Goal: Information Seeking & Learning: Learn about a topic

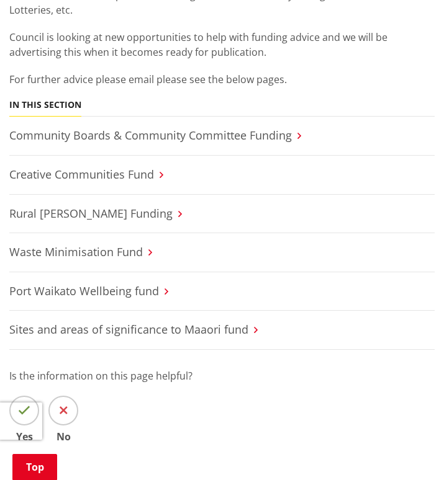
scroll to position [216, 0]
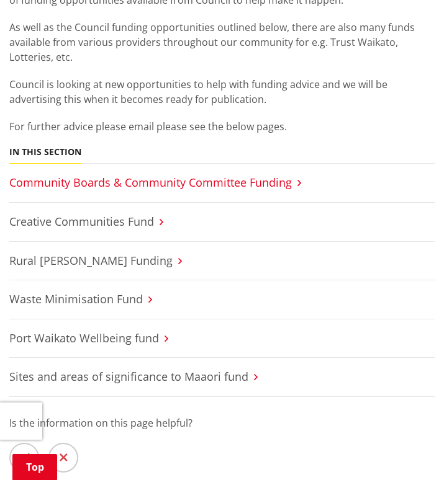
click at [75, 187] on link "Community Boards & Community Committee Funding" at bounding box center [150, 182] width 282 height 15
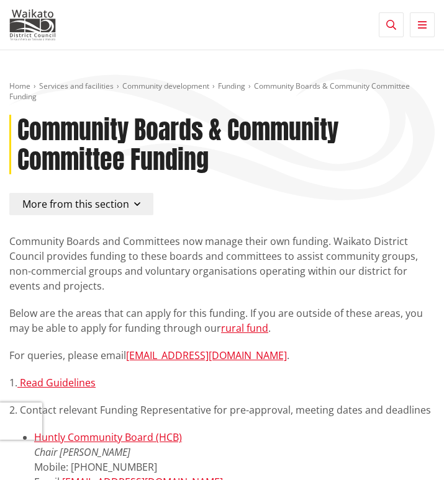
click at [51, 208] on span "More from this section" at bounding box center [75, 204] width 107 height 14
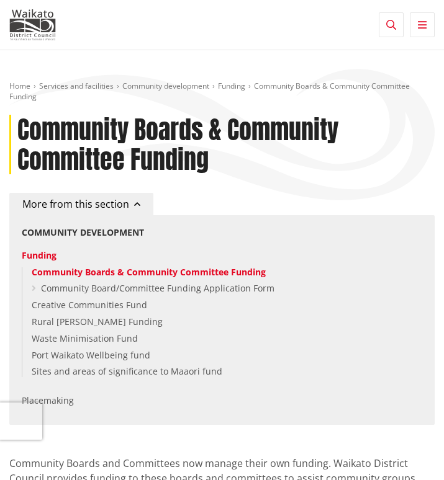
click at [393, 25] on icon "button" at bounding box center [391, 25] width 10 height 10
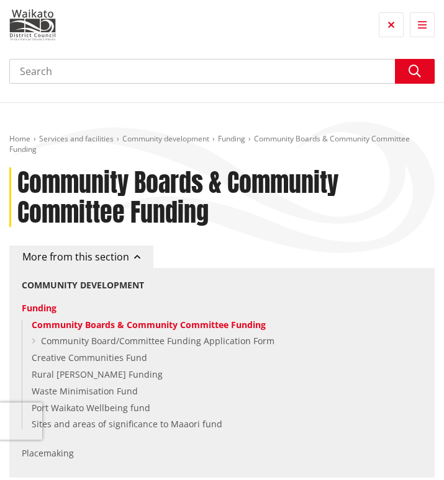
click at [282, 72] on input "Search" at bounding box center [221, 71] width 425 height 25
type input "blueprint"
click at [421, 67] on button "Search" at bounding box center [415, 71] width 40 height 25
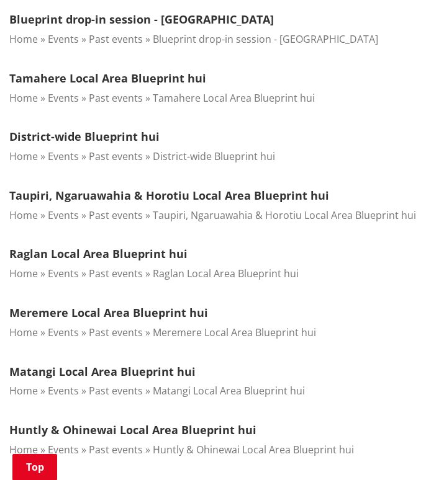
scroll to position [1128, 0]
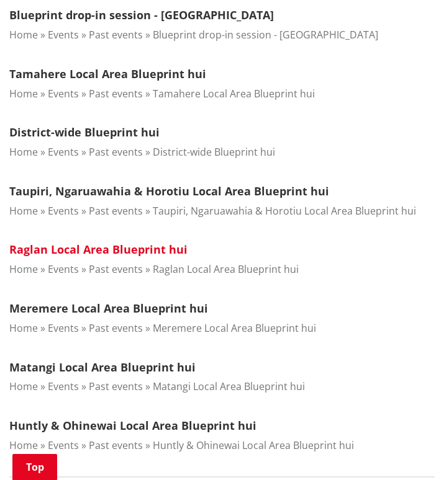
click at [76, 242] on link "Raglan Local Area Blueprint hui" at bounding box center [98, 249] width 178 height 15
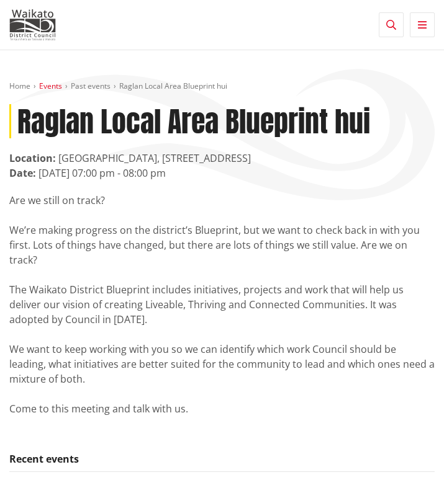
click at [55, 86] on link "Events" at bounding box center [50, 86] width 23 height 11
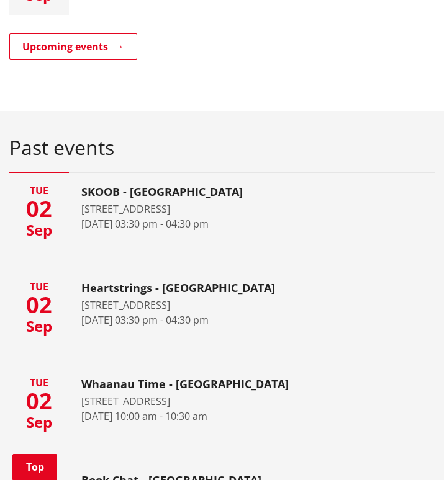
scroll to position [321, 0]
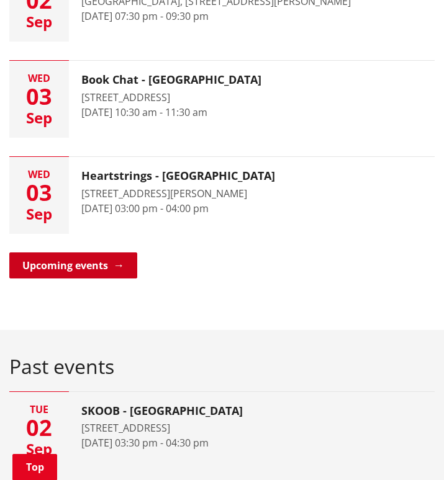
click at [68, 266] on link "Upcoming events" at bounding box center [73, 266] width 128 height 26
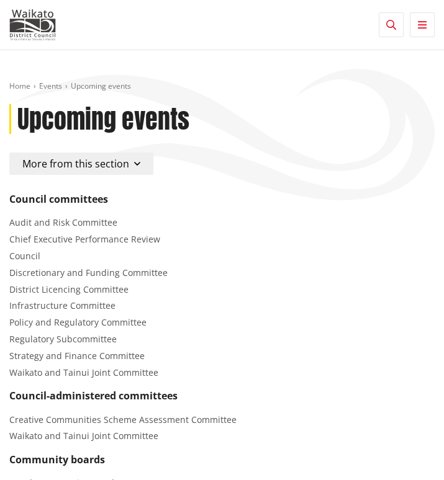
click at [59, 163] on span "More from this section" at bounding box center [75, 164] width 107 height 14
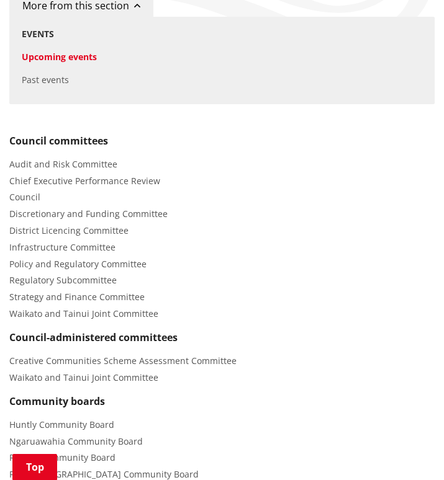
scroll to position [183, 0]
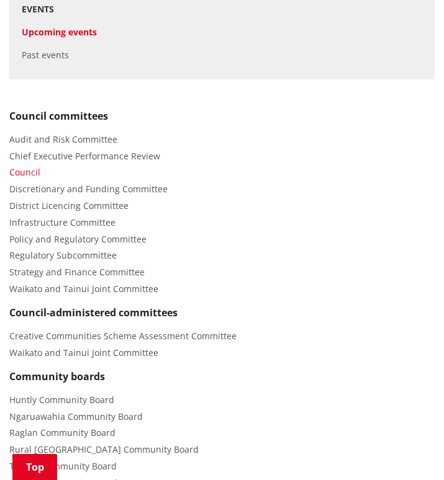
click at [28, 171] on span "Council" at bounding box center [24, 172] width 31 height 12
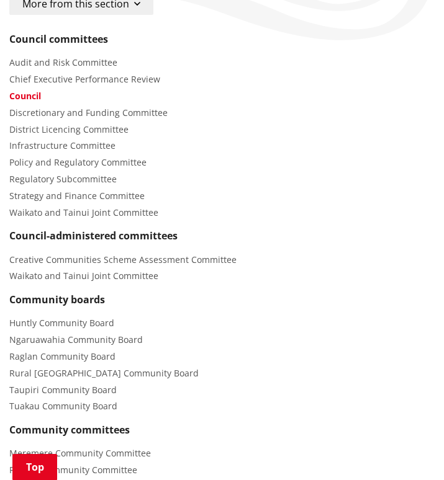
scroll to position [162, 0]
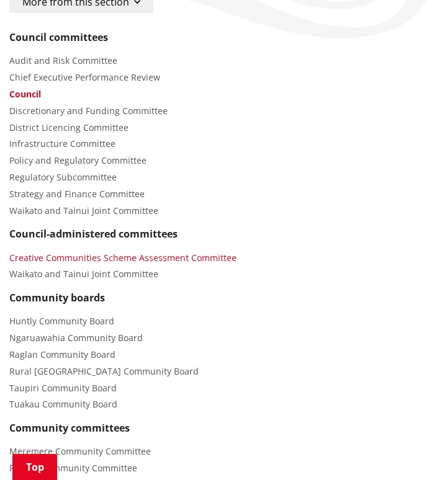
click at [37, 258] on span "Creative Communities Scheme Assessment Committee" at bounding box center [122, 258] width 227 height 12
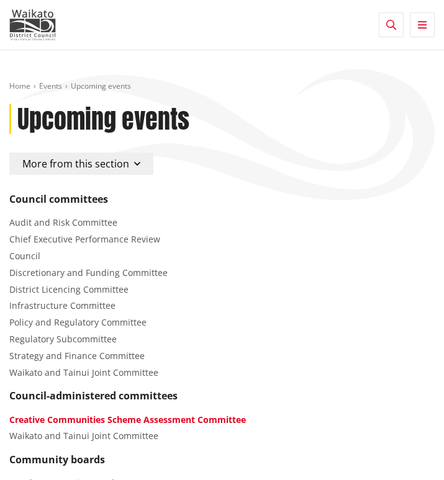
click at [392, 29] on icon "button" at bounding box center [391, 25] width 10 height 10
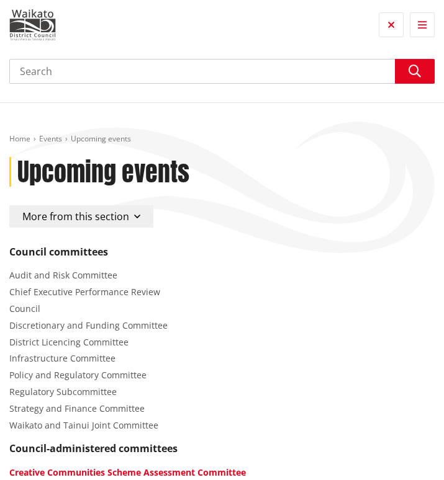
click at [379, 12] on button "Toggle search" at bounding box center [391, 24] width 25 height 25
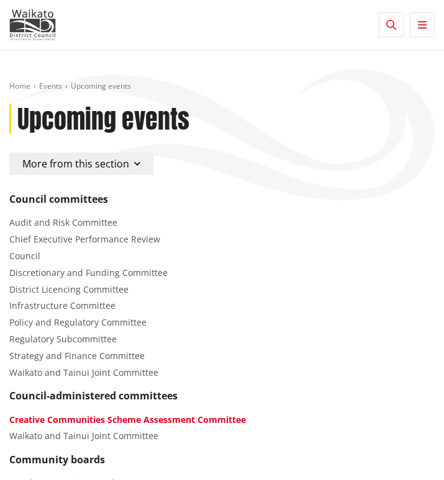
click at [379, 12] on button "Toggle search" at bounding box center [391, 24] width 25 height 25
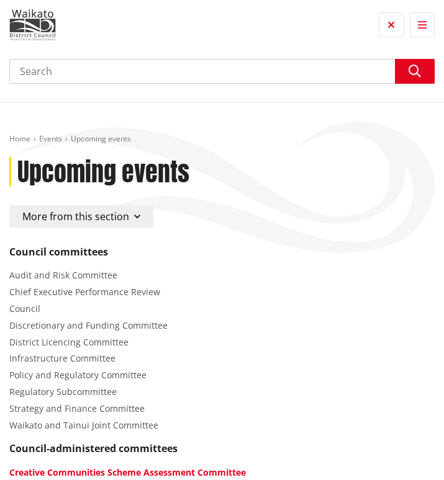
click at [117, 65] on input "Search" at bounding box center [221, 71] width 425 height 25
type input "blueprint funding"
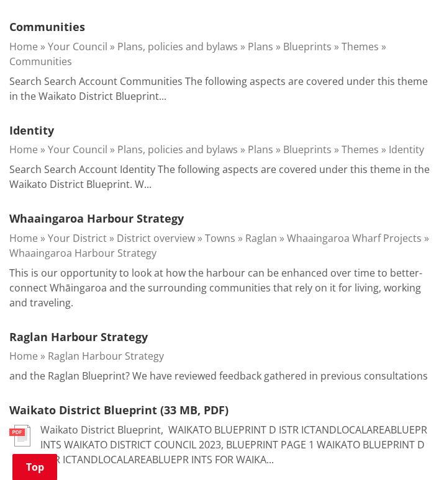
scroll to position [796, 0]
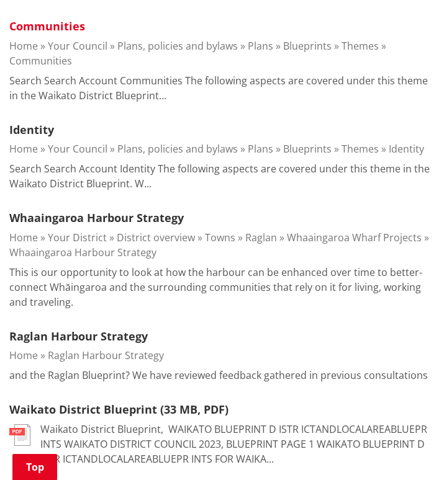
click at [50, 34] on link "Communities" at bounding box center [47, 26] width 76 height 15
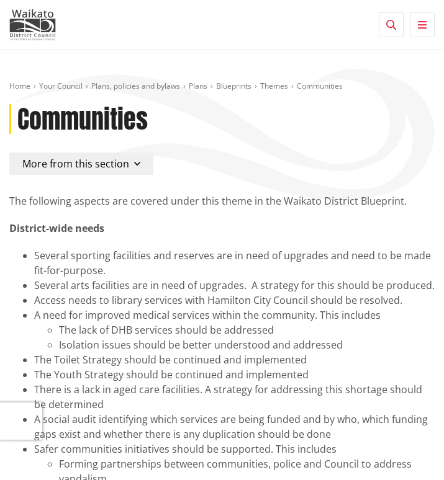
click at [122, 164] on span "More from this section" at bounding box center [75, 164] width 107 height 14
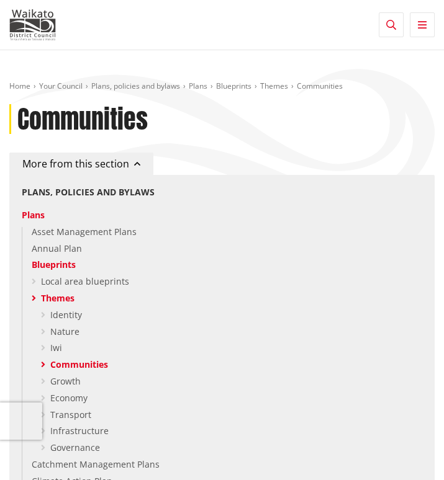
click at [122, 164] on span "More from this section" at bounding box center [75, 164] width 107 height 14
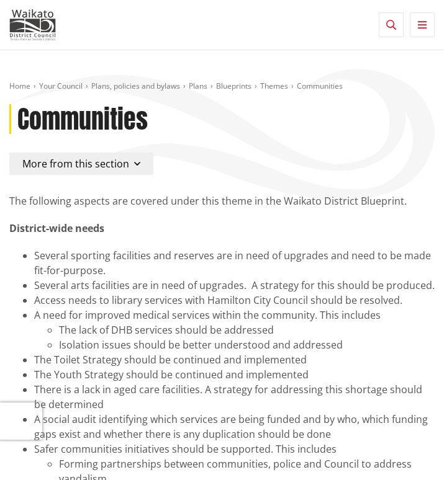
click at [122, 164] on span "More from this section" at bounding box center [75, 164] width 107 height 14
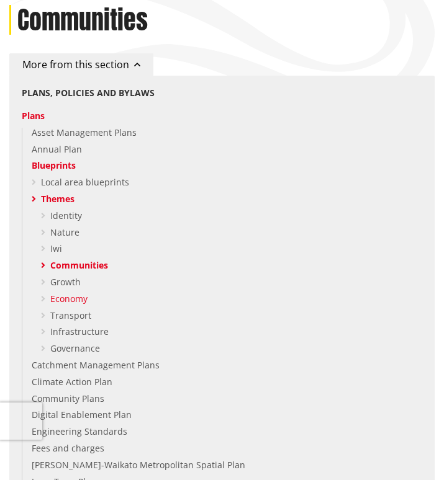
scroll to position [107, 0]
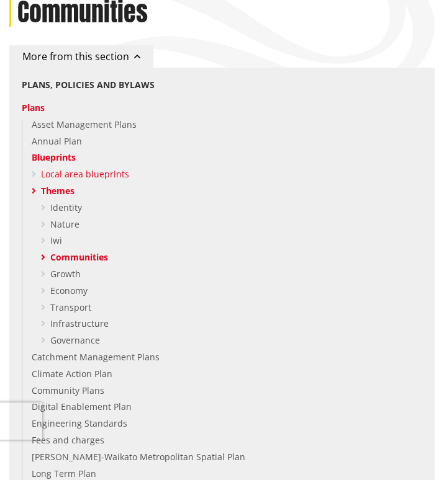
click at [72, 176] on link "Local area blueprints" at bounding box center [85, 174] width 88 height 12
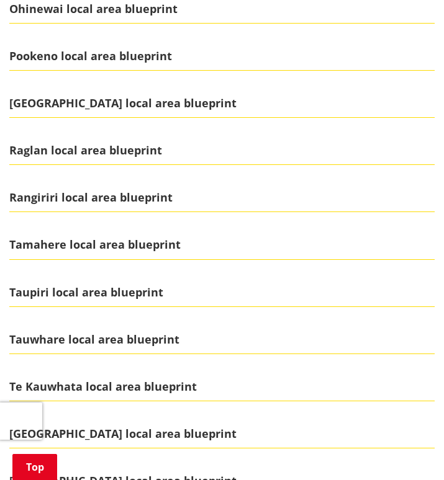
scroll to position [560, 0]
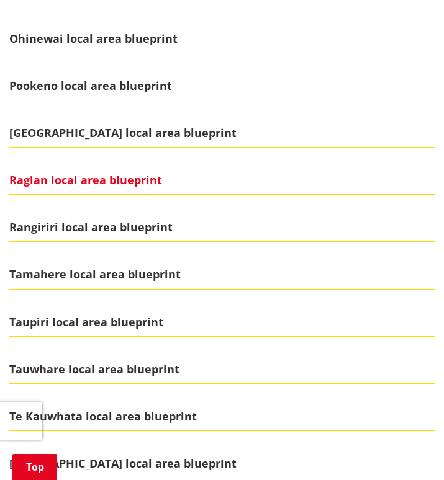
click at [78, 177] on span "Raglan local area blueprint" at bounding box center [221, 180] width 425 height 29
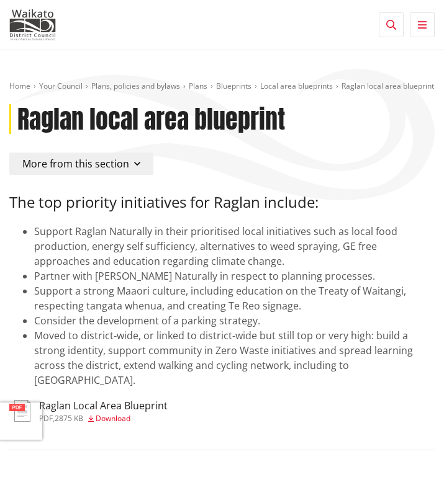
click at [119, 171] on span "More from this section" at bounding box center [75, 164] width 107 height 14
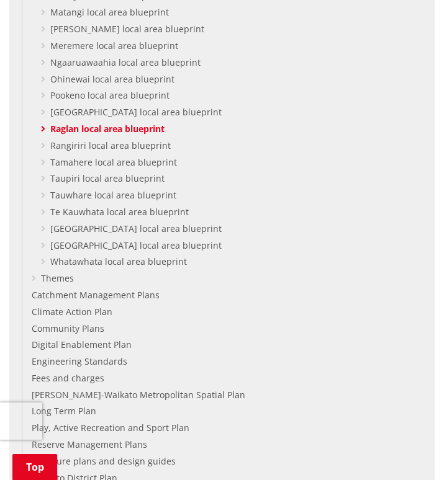
scroll to position [359, 0]
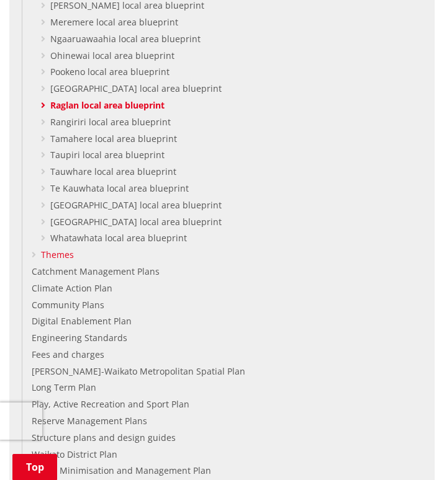
click at [63, 261] on link "Themes" at bounding box center [57, 255] width 33 height 12
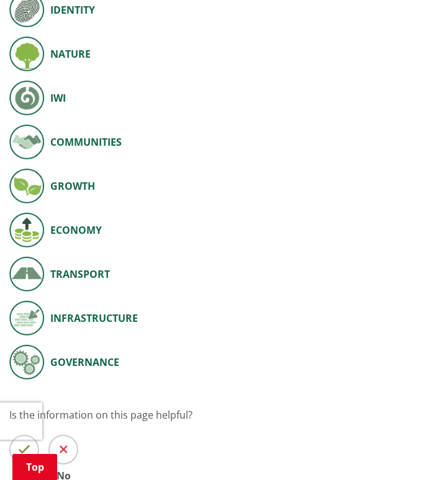
scroll to position [224, 0]
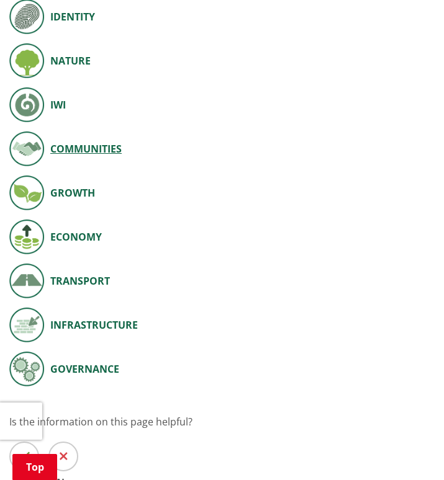
click at [63, 150] on span "Communities" at bounding box center [85, 148] width 71 height 15
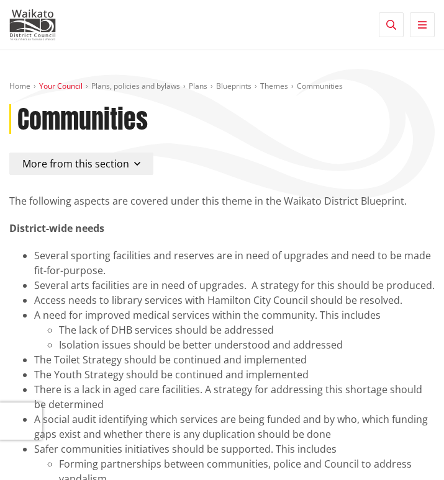
click at [63, 86] on link "Your Council" at bounding box center [60, 86] width 43 height 11
click at [390, 16] on button "Toggle search" at bounding box center [391, 24] width 25 height 25
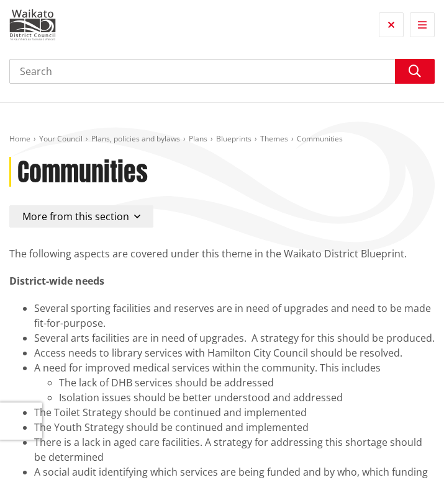
click at [80, 85] on div "Search Search" at bounding box center [221, 66] width 425 height 53
click at [80, 73] on input "Search" at bounding box center [221, 71] width 425 height 25
type input "fu"
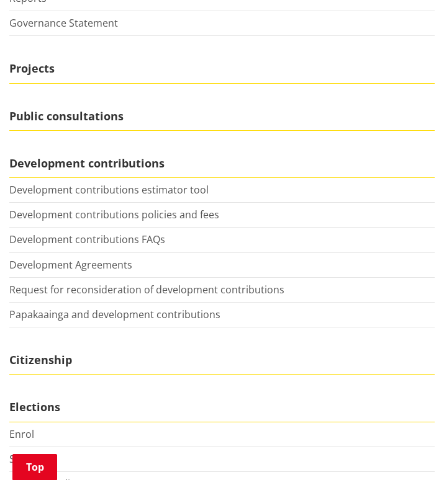
scroll to position [822, 0]
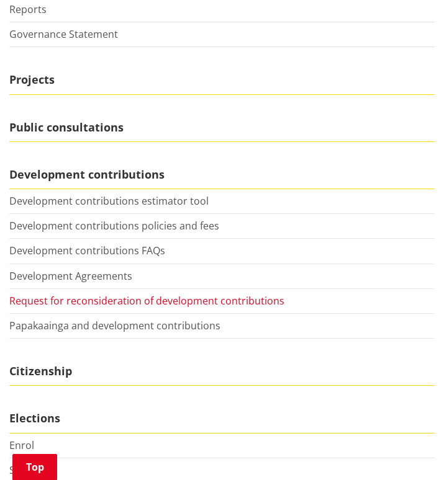
click at [68, 301] on link "Request for reconsideration of development contributions" at bounding box center [146, 301] width 275 height 14
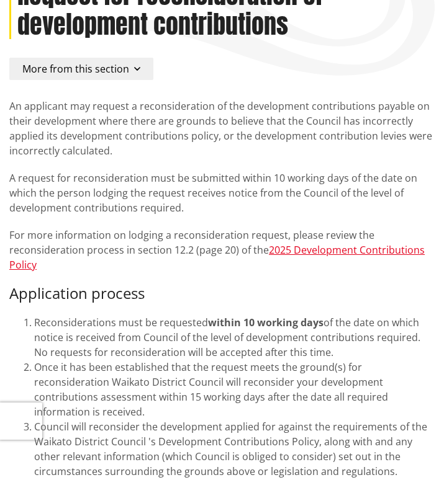
scroll to position [53, 0]
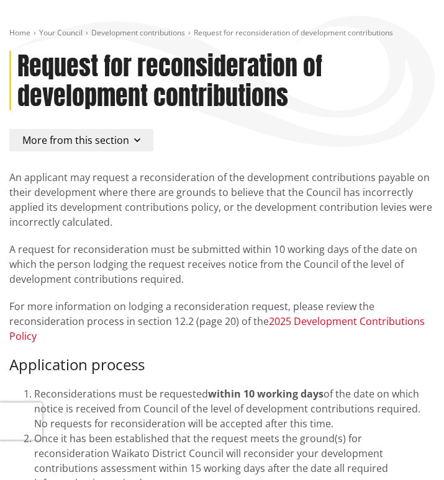
click at [325, 323] on link "2025 Development Contributions Policy" at bounding box center [216, 329] width 415 height 29
